Goal: Transaction & Acquisition: Book appointment/travel/reservation

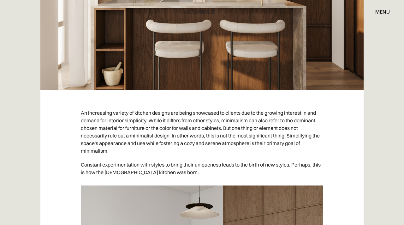
scroll to position [332, 0]
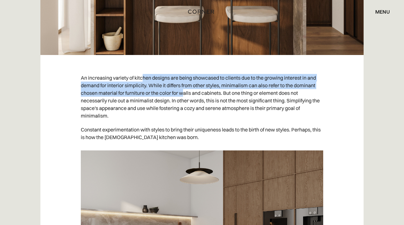
drag, startPoint x: 144, startPoint y: 79, endPoint x: 184, endPoint y: 94, distance: 42.6
click at [184, 94] on p "An increasing variety of kitchen designs are being showcased to clients due to …" at bounding box center [202, 97] width 243 height 52
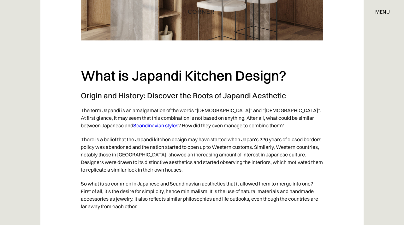
scroll to position [621, 0]
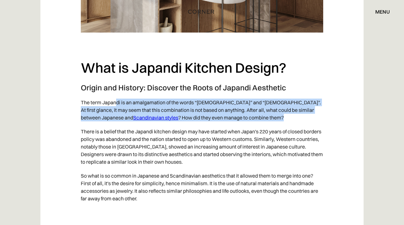
drag, startPoint x: 116, startPoint y: 104, endPoint x: 236, endPoint y: 120, distance: 121.5
click at [236, 120] on p "The term Japandi is an amalgamation of the words “[DEMOGRAPHIC_DATA]” and “[DEM…" at bounding box center [202, 109] width 243 height 29
click at [242, 123] on p "The term Japandi is an amalgamation of the words “[DEMOGRAPHIC_DATA]” and “[DEM…" at bounding box center [202, 109] width 243 height 29
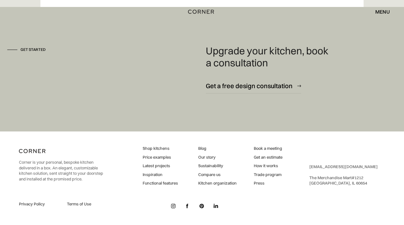
scroll to position [3341, 0]
click at [161, 147] on link "Shop kitchens" at bounding box center [160, 149] width 35 height 6
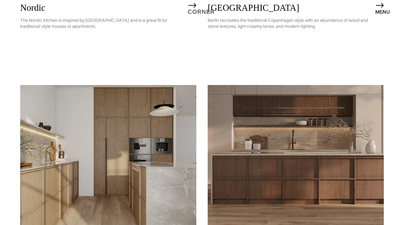
scroll to position [473, 0]
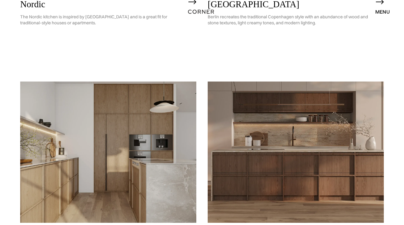
click at [111, 134] on img at bounding box center [108, 151] width 176 height 141
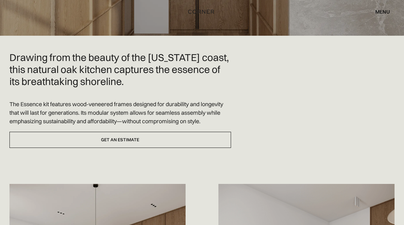
scroll to position [154, 0]
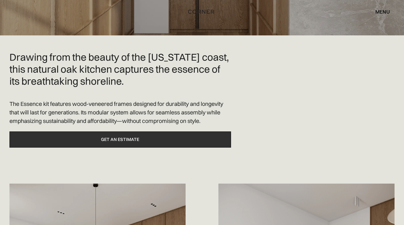
click at [122, 141] on link "Get an estimate" at bounding box center [120, 139] width 222 height 16
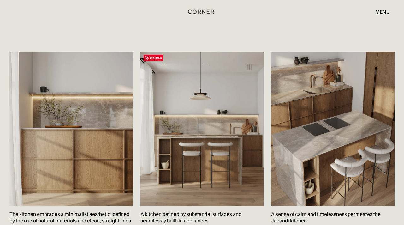
scroll to position [923, 0]
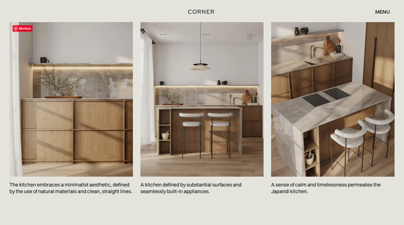
click at [73, 110] on img at bounding box center [70, 99] width 123 height 154
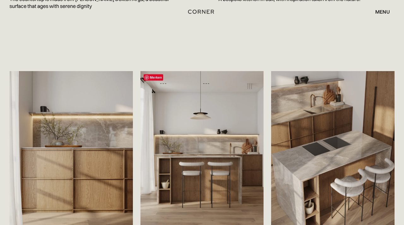
scroll to position [882, 0]
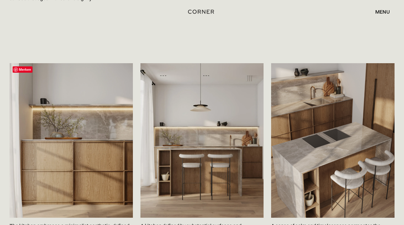
click at [82, 151] on img at bounding box center [70, 140] width 123 height 154
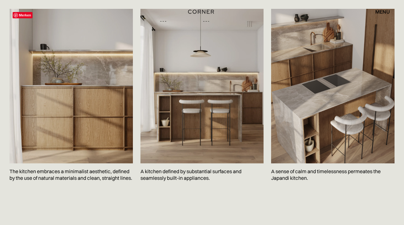
scroll to position [955, 0]
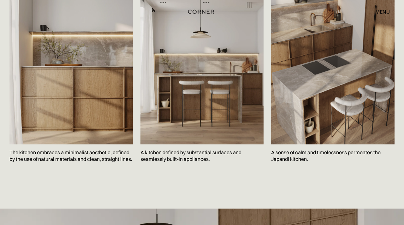
click at [71, 152] on p "The kitchen embraces a minimalist aesthetic, defined by the use of natural mate…" at bounding box center [70, 155] width 123 height 23
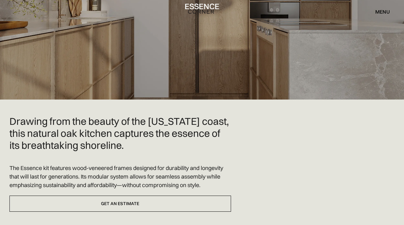
scroll to position [93, 0]
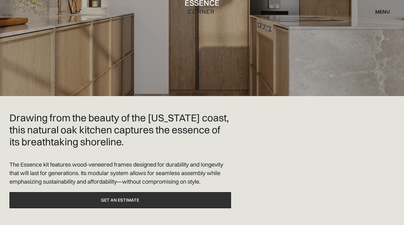
click at [125, 200] on link "Get an estimate" at bounding box center [120, 200] width 222 height 16
